Goal: Task Accomplishment & Management: Complete application form

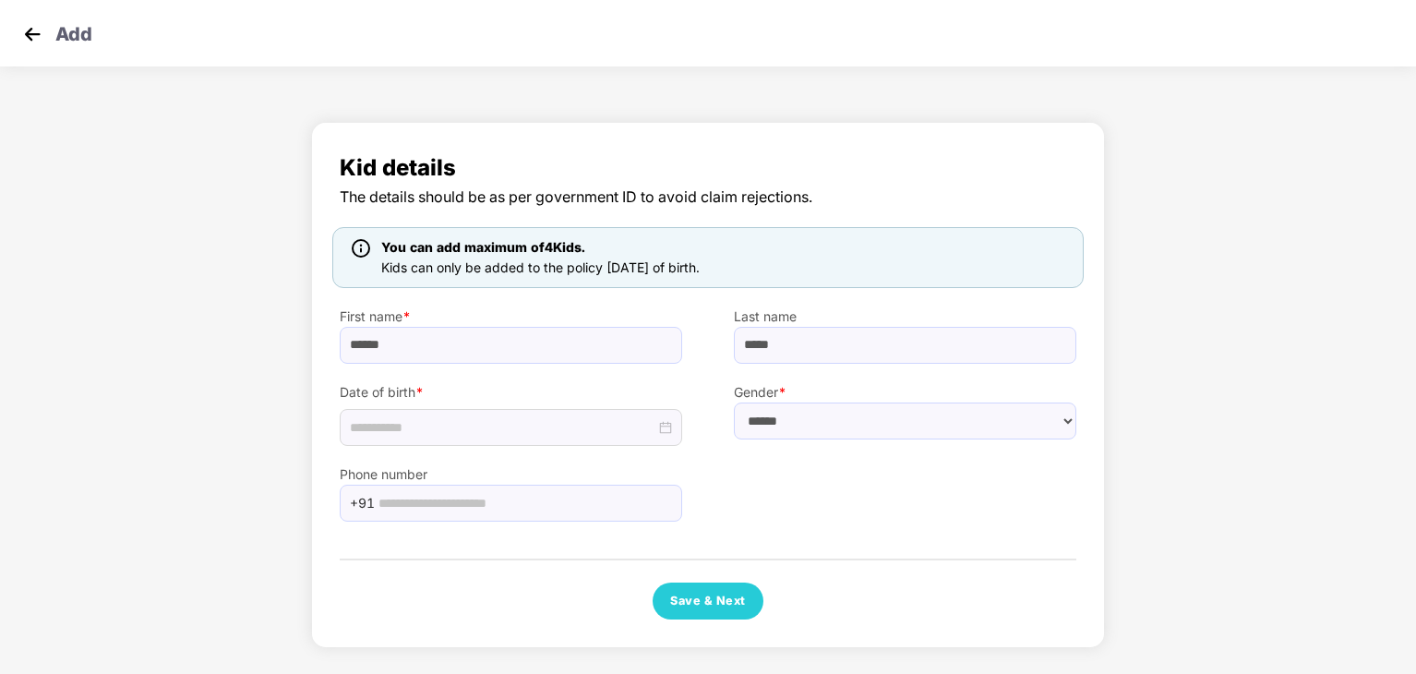
select select "******"
click at [485, 354] on input "******" at bounding box center [511, 345] width 343 height 37
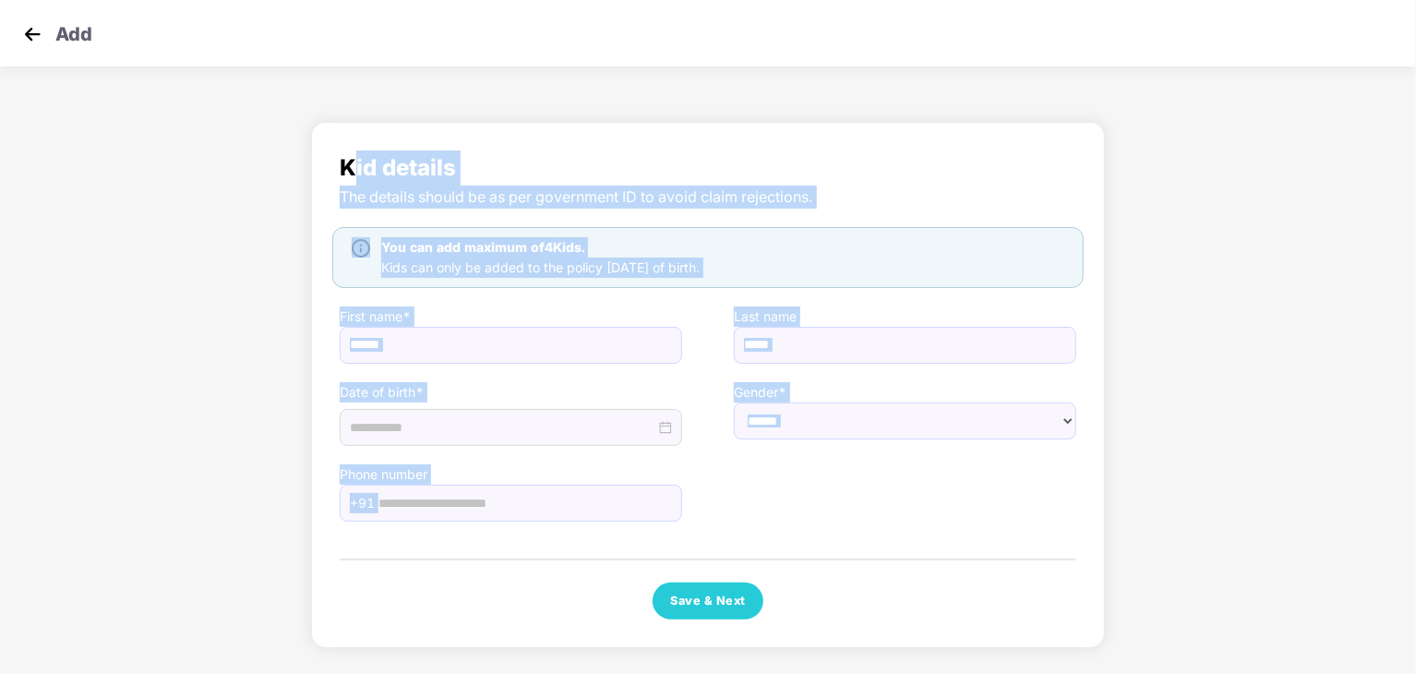
drag, startPoint x: 358, startPoint y: 167, endPoint x: 680, endPoint y: 544, distance: 495.1
click at [702, 562] on div "Kid details The details should be as per government ID to avoid claim rejection…" at bounding box center [708, 385] width 737 height 469
